Goal: Information Seeking & Learning: Learn about a topic

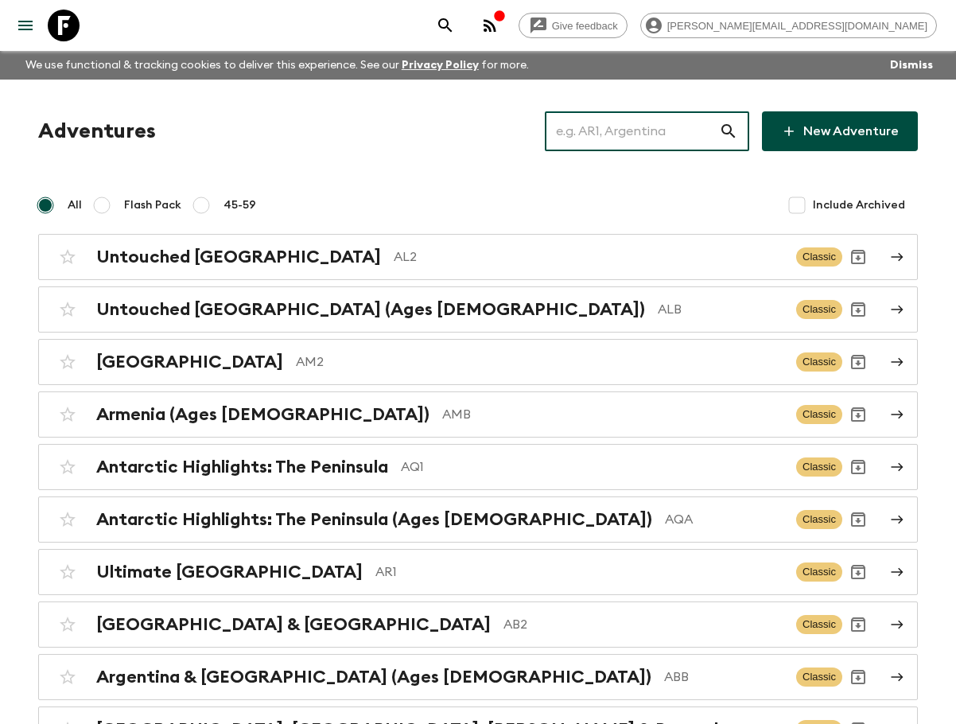
click at [683, 130] on input "text" at bounding box center [632, 131] width 174 height 45
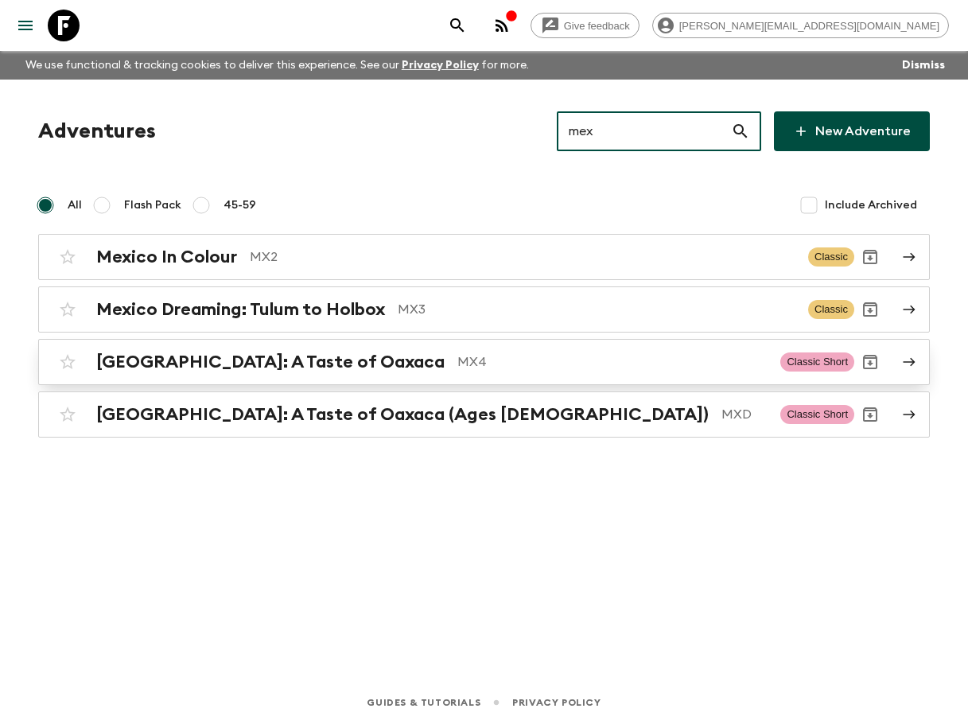
type input "mex"
click at [504, 368] on p "MX4" at bounding box center [612, 361] width 310 height 19
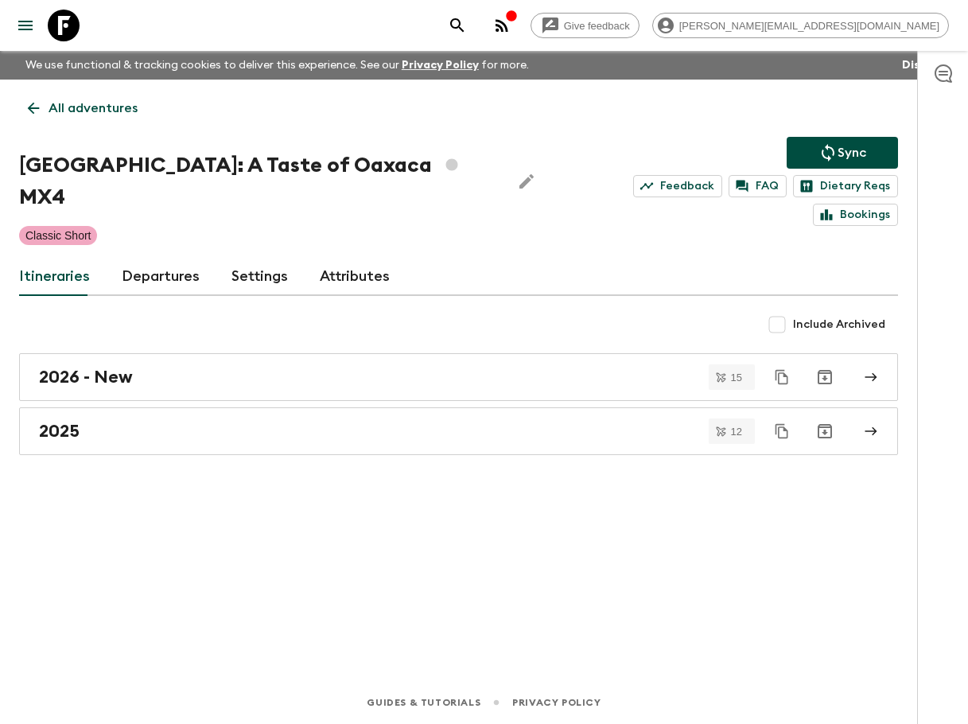
click at [158, 258] on link "Departures" at bounding box center [161, 277] width 78 height 38
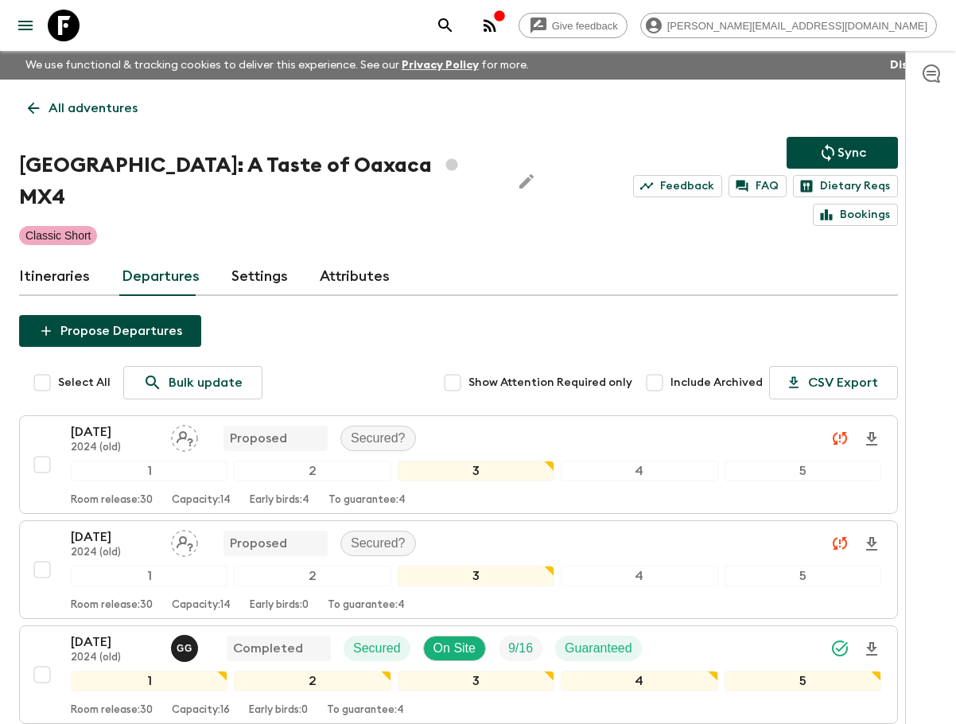
click at [59, 258] on link "Itineraries" at bounding box center [54, 277] width 71 height 38
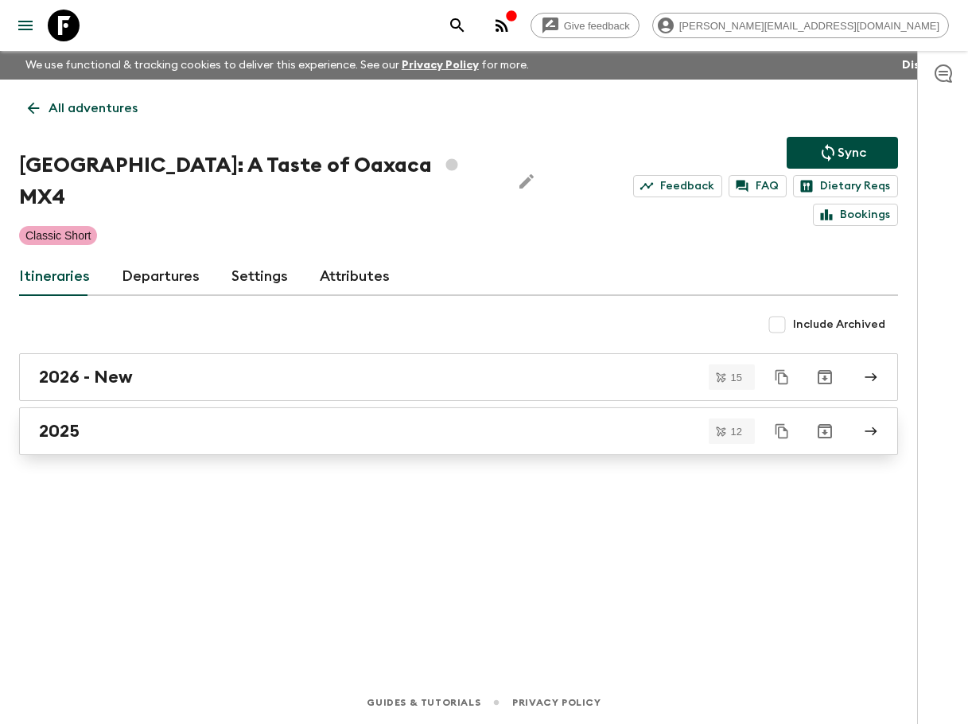
click at [271, 421] on div "2025" at bounding box center [443, 431] width 809 height 21
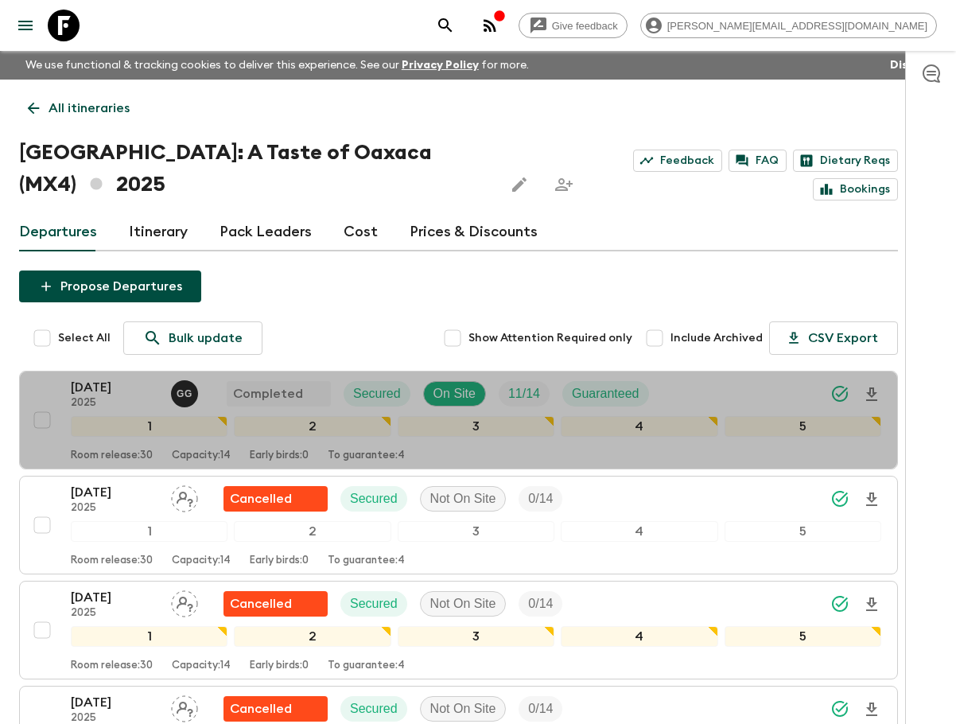
click at [693, 378] on div "[DATE] 2025 G G Completed Secured On Site 11 / 14 Guaranteed" at bounding box center [476, 394] width 810 height 32
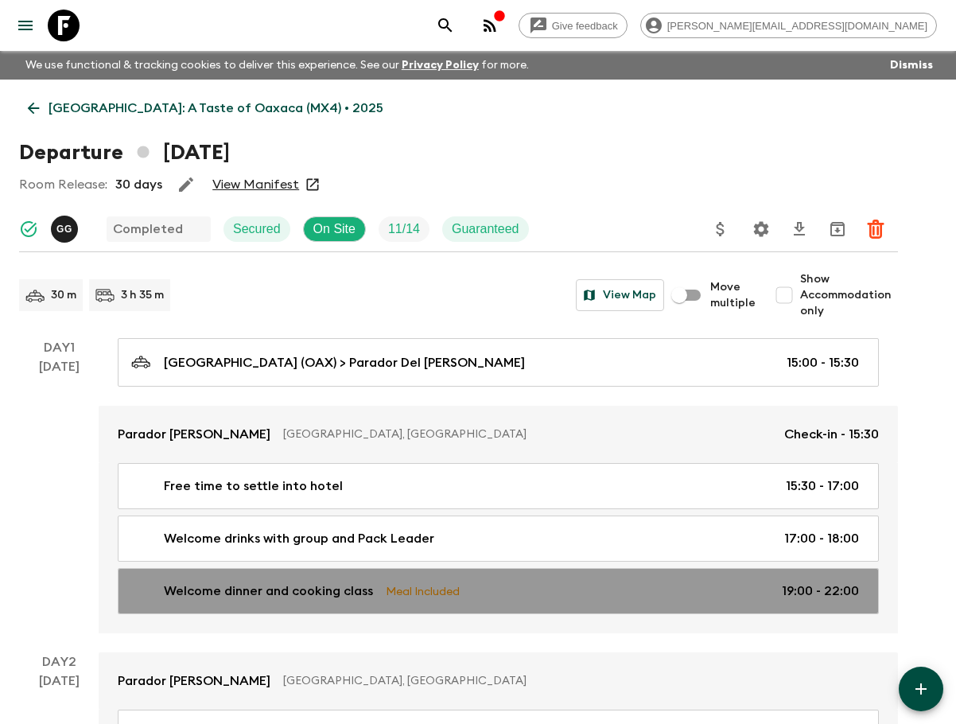
click at [542, 600] on link "Welcome dinner and cooking class Meal Included 19:00 - 22:00" at bounding box center [498, 591] width 761 height 46
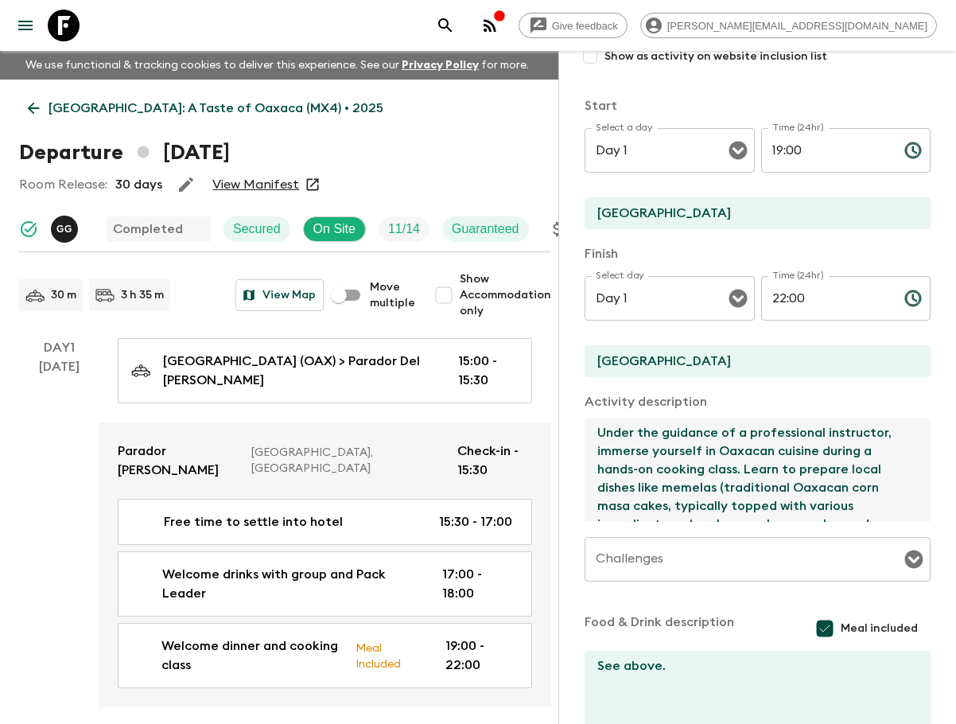
scroll to position [73, 0]
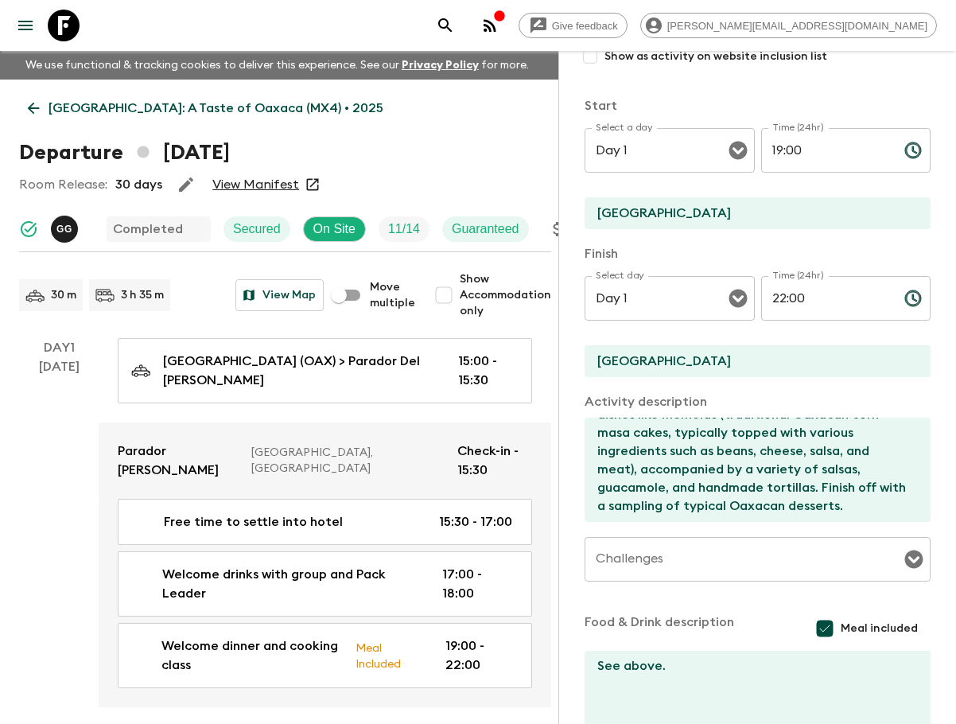
scroll to position [0, 0]
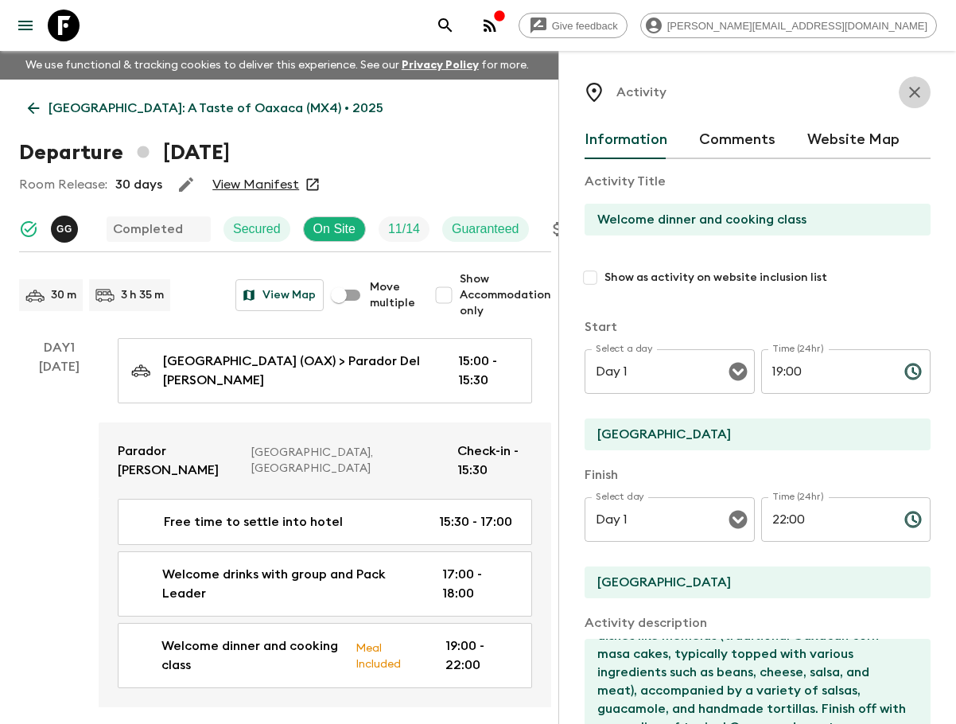
drag, startPoint x: 902, startPoint y: 99, endPoint x: 933, endPoint y: 89, distance: 32.5
click at [693, 99] on icon "button" at bounding box center [914, 92] width 19 height 19
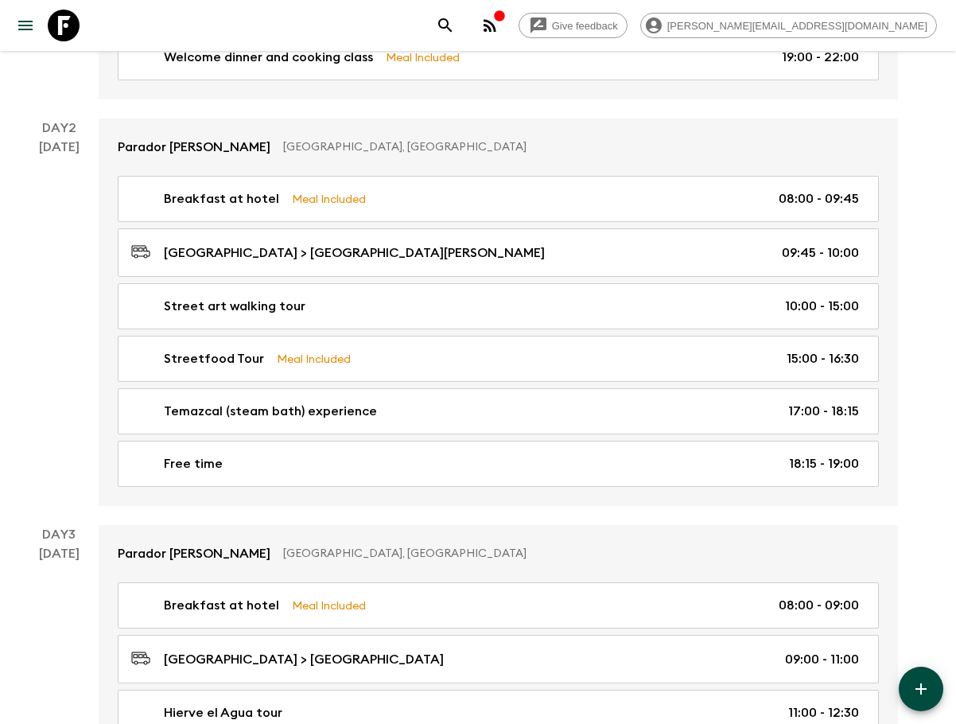
scroll to position [591, 0]
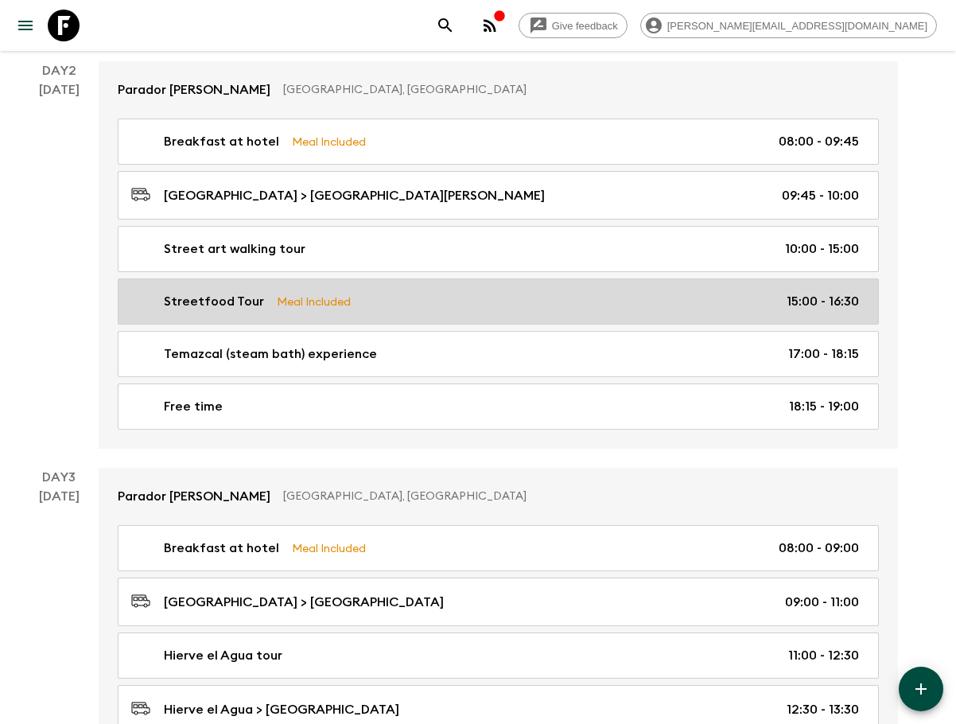
click at [459, 297] on div "Streetfood Tour Meal Included 15:00 - 16:30" at bounding box center [495, 301] width 728 height 19
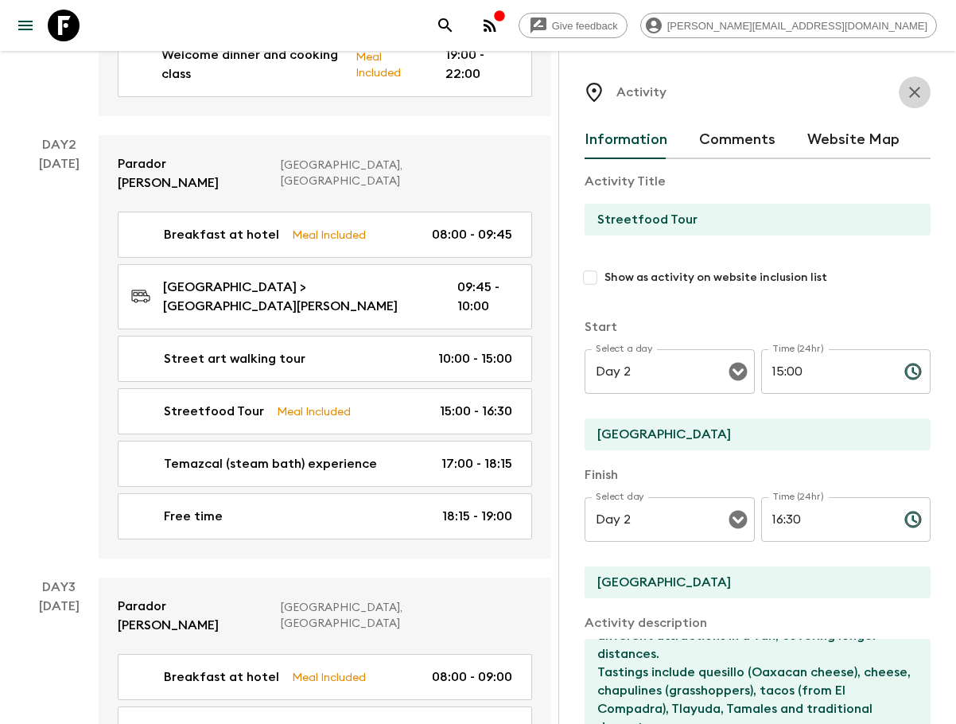
drag, startPoint x: 915, startPoint y: 91, endPoint x: 918, endPoint y: 103, distance: 12.2
click at [693, 92] on button "button" at bounding box center [915, 92] width 32 height 32
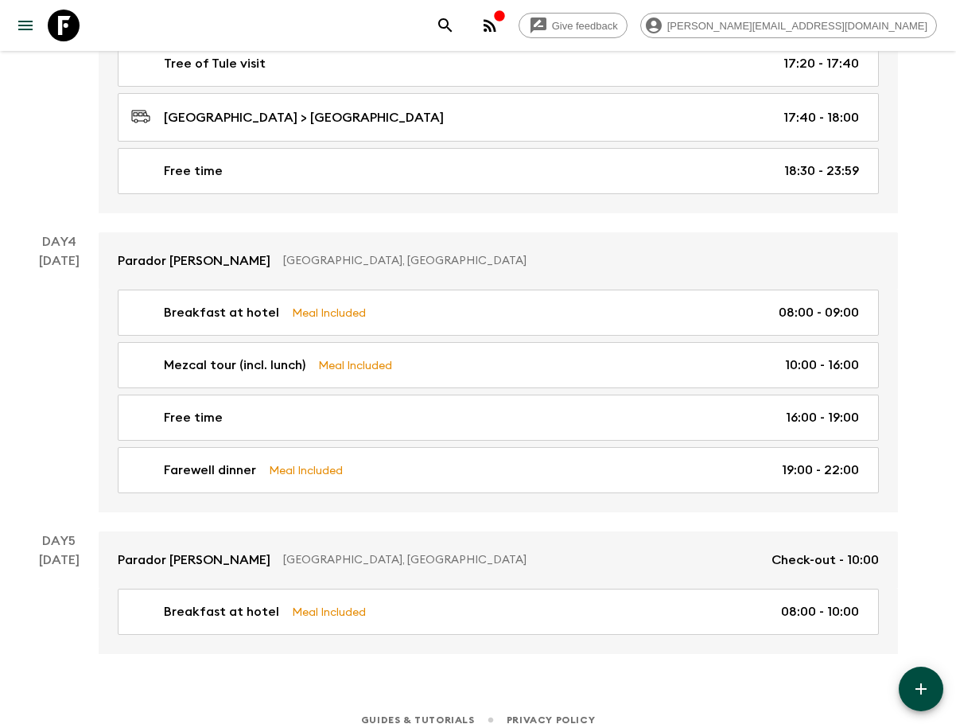
scroll to position [1463, 0]
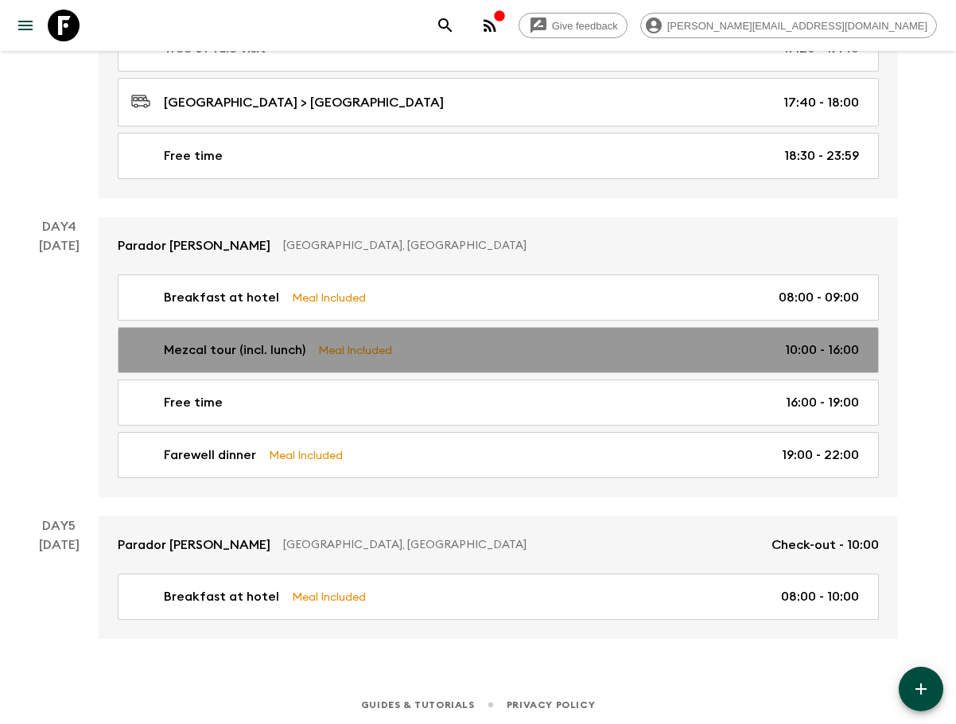
click at [480, 355] on div "Mezcal tour (incl. lunch) Meal Included 10:00 - 16:00" at bounding box center [495, 349] width 728 height 19
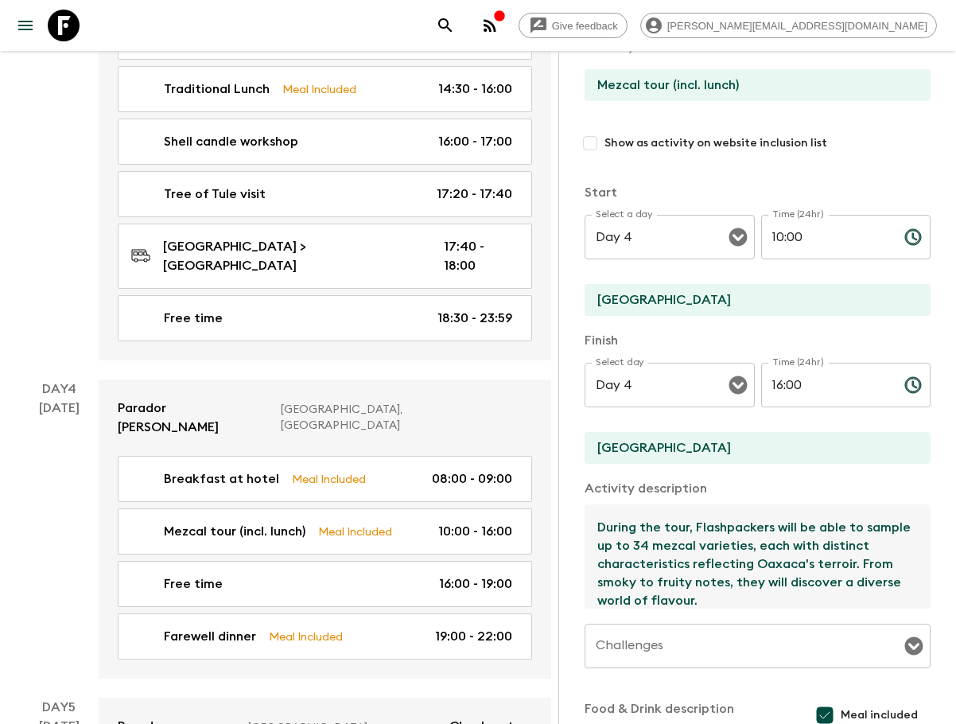
scroll to position [146, 0]
